Goal: Transaction & Acquisition: Book appointment/travel/reservation

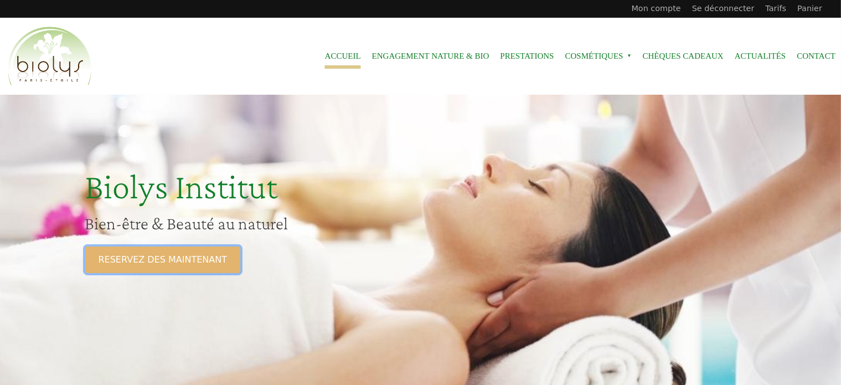
click at [137, 265] on link "RESERVEZ DES MAINTENANT" at bounding box center [162, 259] width 155 height 27
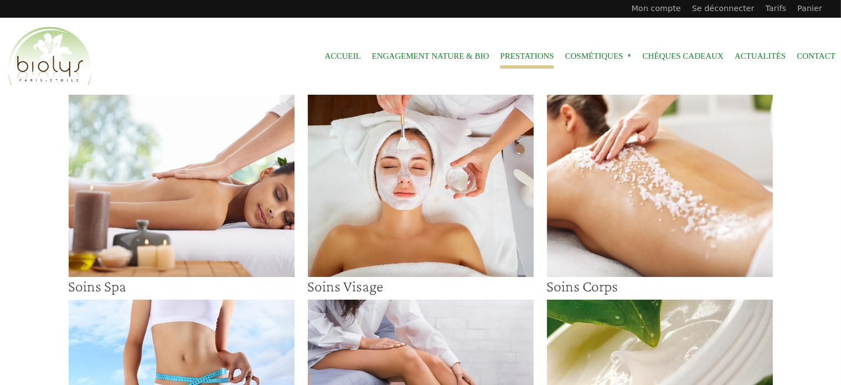
click at [445, 218] on img at bounding box center [421, 186] width 226 height 182
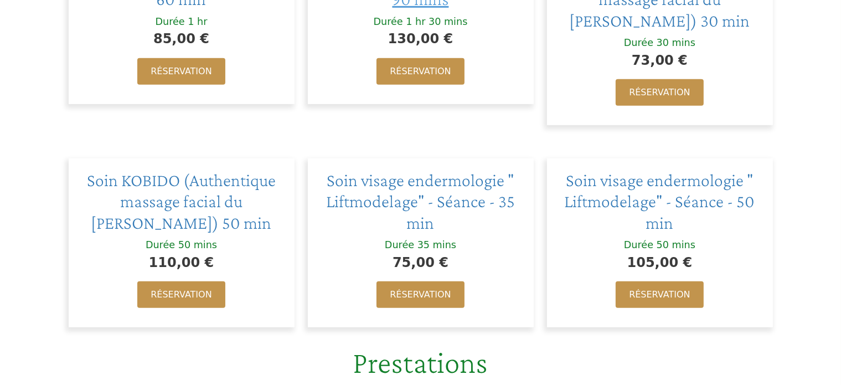
scroll to position [664, 0]
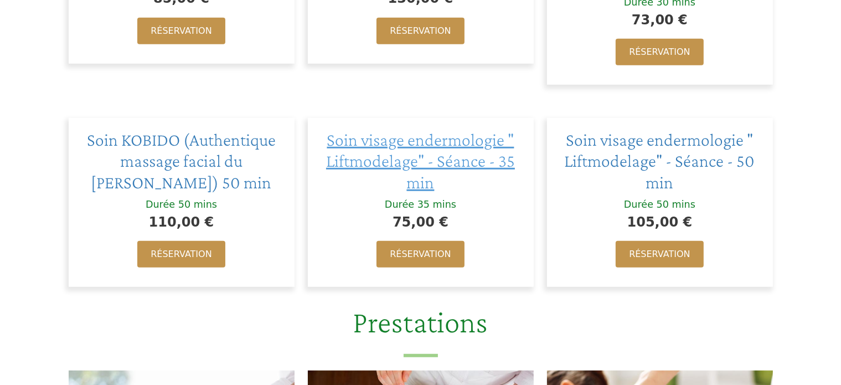
click at [409, 164] on span "Soin visage endermologie " Liftmodelage" - Séance - 35 min" at bounding box center [420, 161] width 189 height 63
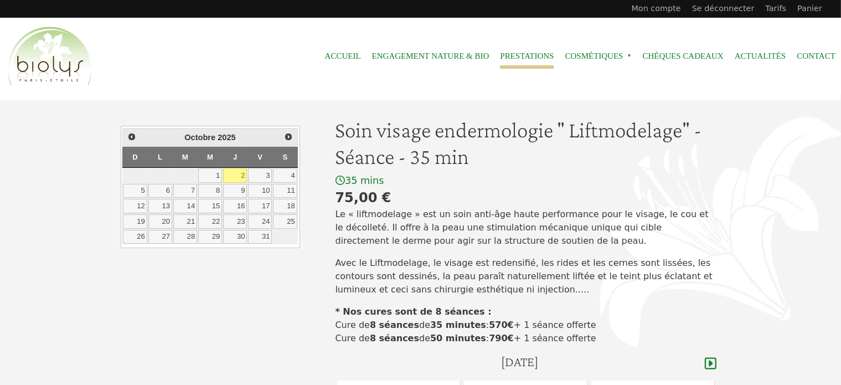
click at [523, 54] on link "Prestations" at bounding box center [527, 56] width 54 height 25
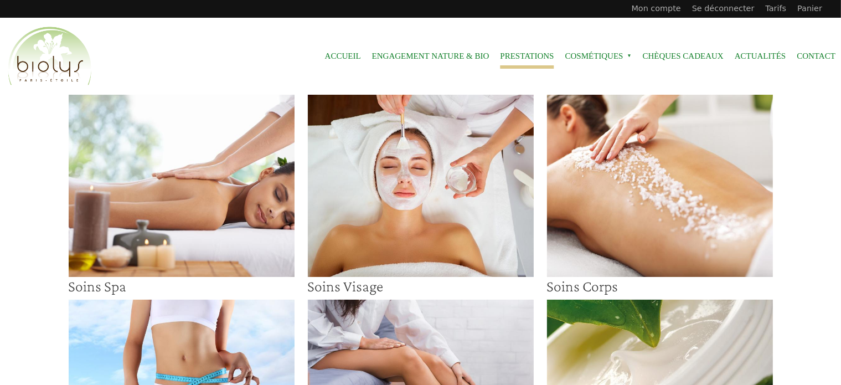
click at [419, 198] on img at bounding box center [421, 186] width 226 height 182
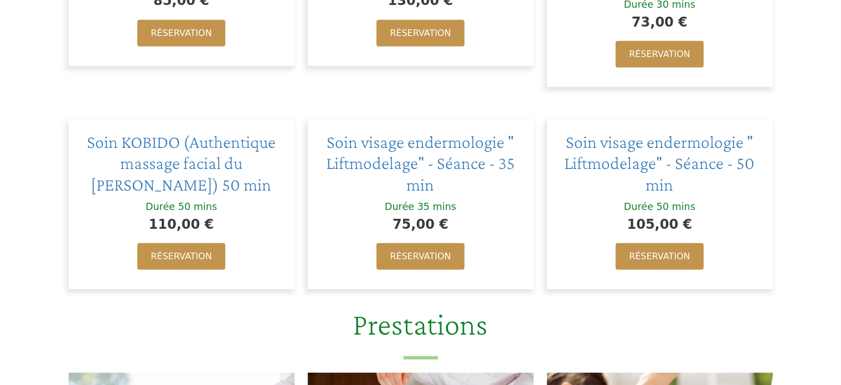
scroll to position [664, 0]
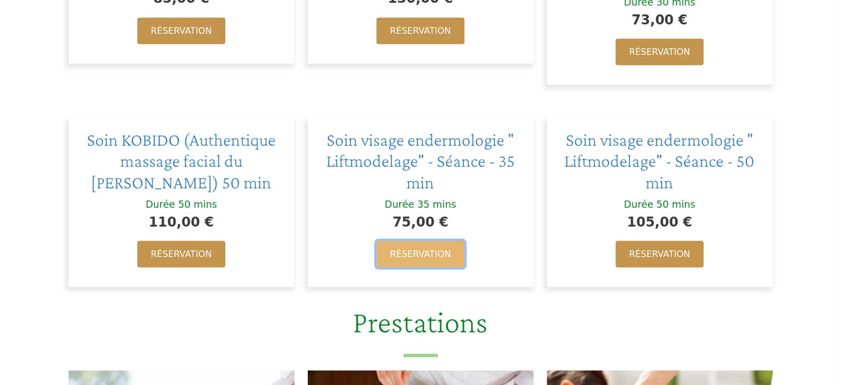
click at [419, 252] on link "Réservation" at bounding box center [419, 254] width 87 height 27
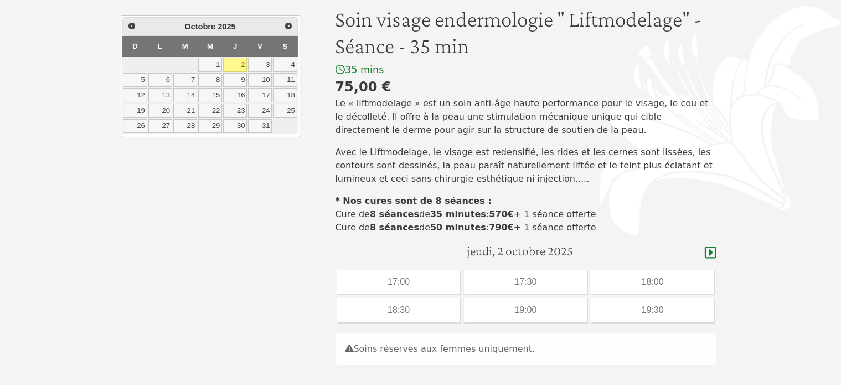
scroll to position [166, 0]
